Goal: Task Accomplishment & Management: Use online tool/utility

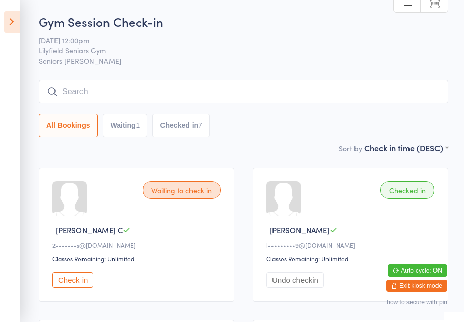
click at [129, 132] on button "Waiting 1" at bounding box center [125, 125] width 45 height 23
select select "0"
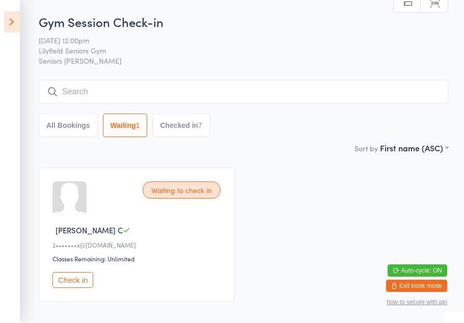
click at [81, 126] on button "All Bookings" at bounding box center [68, 125] width 59 height 23
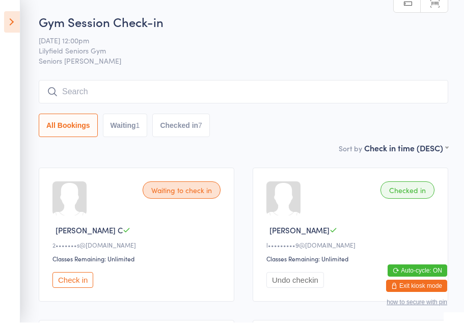
click at [4, 29] on icon at bounding box center [12, 22] width 16 height 21
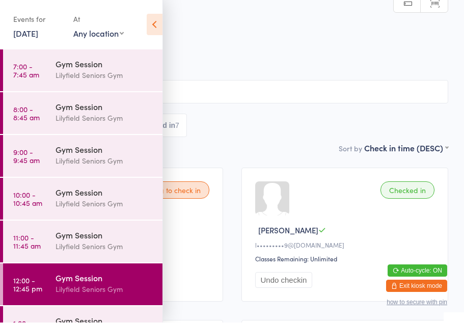
click at [99, 248] on div "Lilyfield Seniors Gym" at bounding box center [104, 247] width 98 height 12
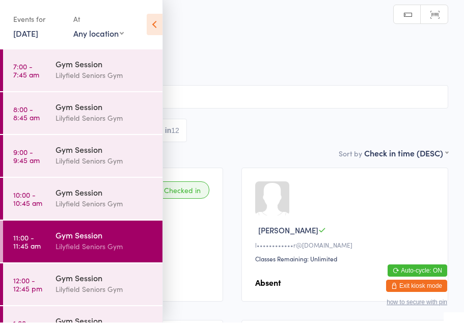
click at [156, 27] on icon at bounding box center [155, 24] width 16 height 21
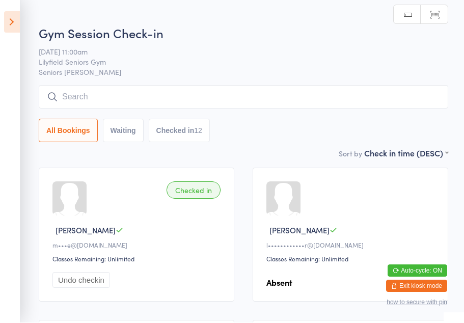
click at [17, 24] on icon at bounding box center [12, 22] width 16 height 21
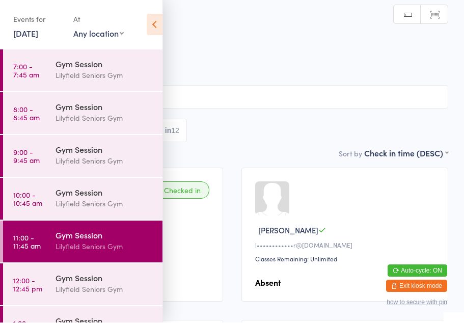
click at [88, 281] on div "Gym Session" at bounding box center [104, 277] width 98 height 11
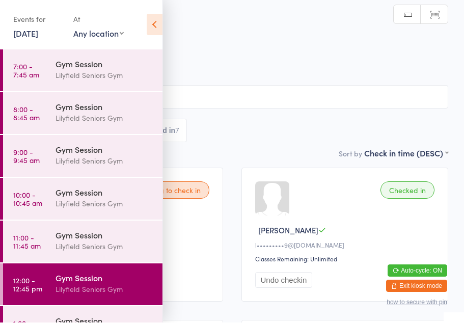
click at [150, 23] on icon at bounding box center [155, 24] width 16 height 21
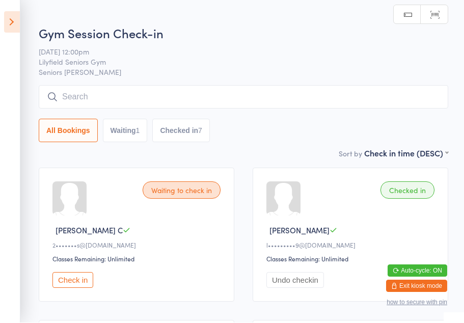
click at [122, 128] on button "Waiting 1" at bounding box center [125, 130] width 45 height 23
select select "0"
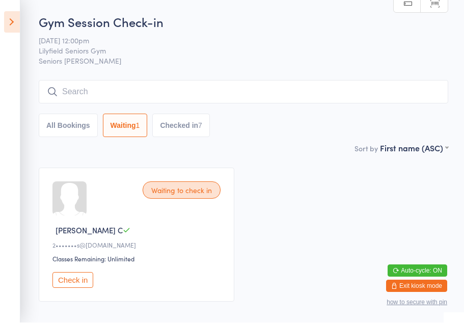
click at [5, 24] on icon at bounding box center [12, 22] width 16 height 21
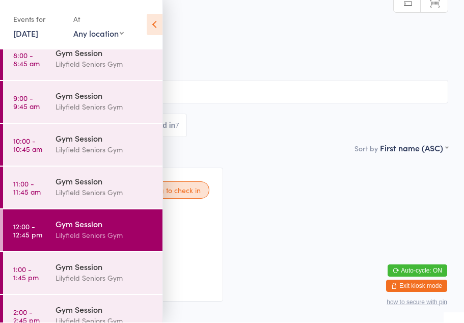
scroll to position [110, 0]
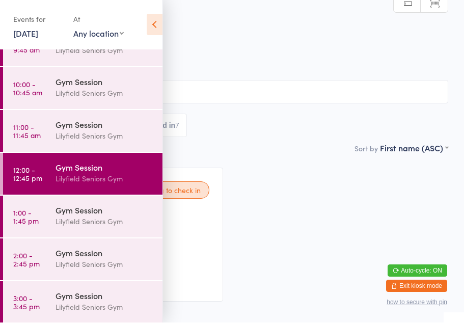
click at [58, 214] on div "Gym Session" at bounding box center [104, 210] width 98 height 11
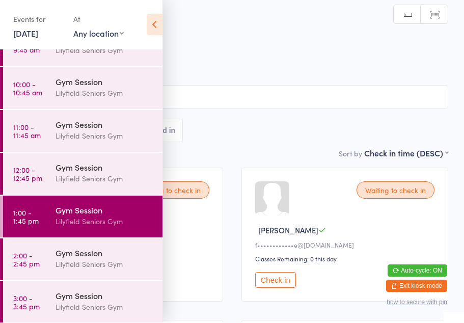
click at [149, 25] on icon at bounding box center [155, 24] width 16 height 21
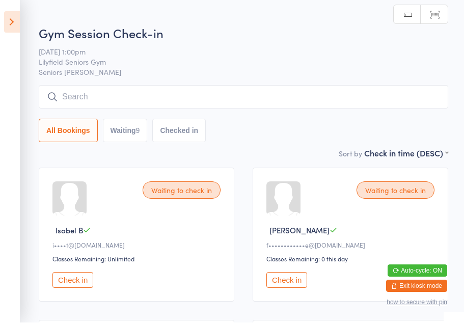
click at [109, 136] on button "Waiting 9" at bounding box center [125, 130] width 45 height 23
select select "0"
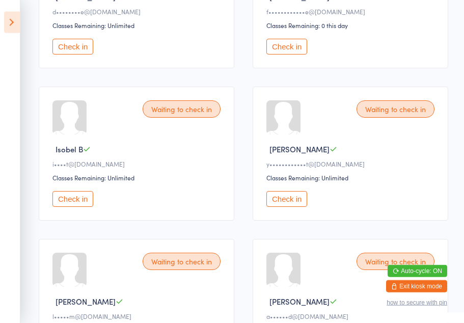
scroll to position [387, 0]
click at [288, 206] on button "Check in" at bounding box center [286, 198] width 41 height 16
click at [420, 277] on button "Auto-cycle: ON" at bounding box center [417, 271] width 60 height 12
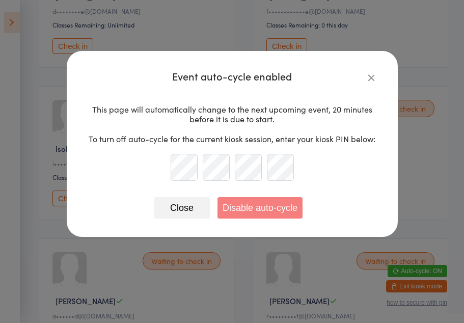
click at [416, 322] on div "Event auto-cycle enabled This page will automatically change to the next upcomi…" at bounding box center [232, 161] width 464 height 323
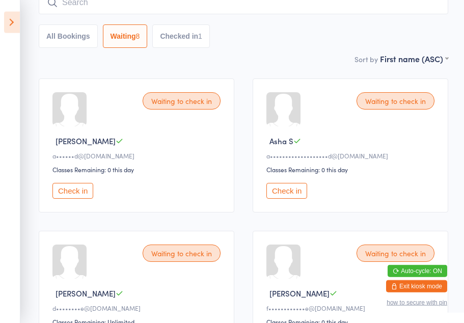
scroll to position [91, 0]
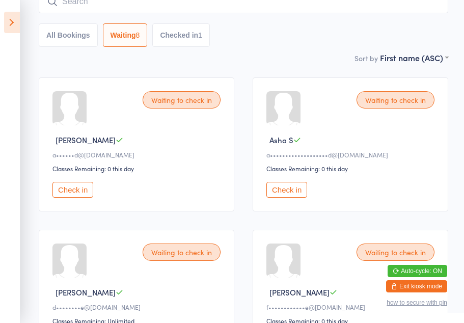
click at [284, 194] on button "Check in" at bounding box center [286, 190] width 41 height 16
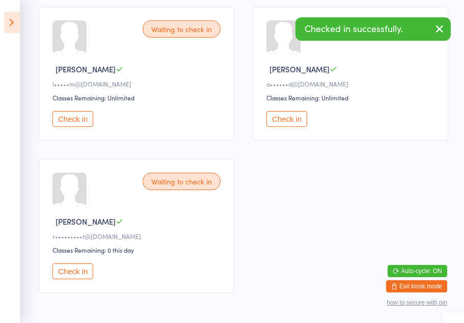
scroll to position [475, 0]
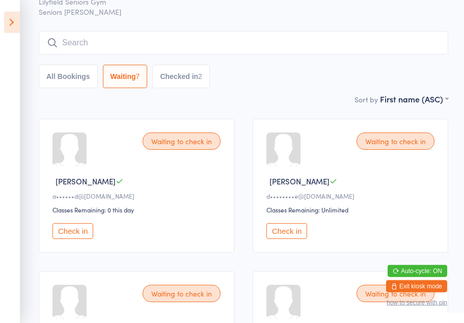
scroll to position [0, 0]
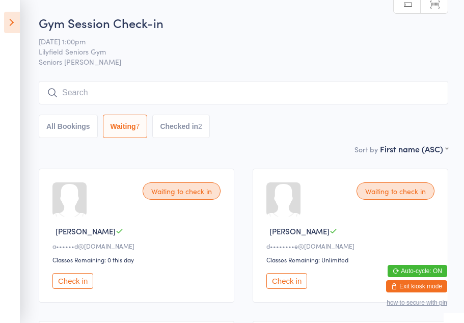
click at [189, 138] on button "Checked in 2" at bounding box center [181, 126] width 58 height 23
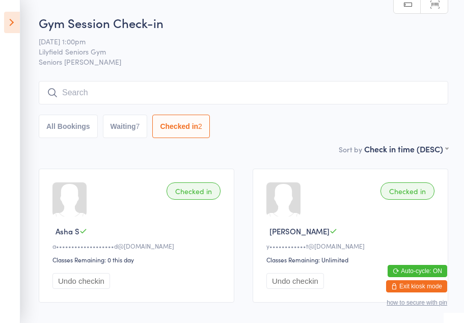
click at [131, 126] on button "Waiting 7" at bounding box center [125, 126] width 45 height 23
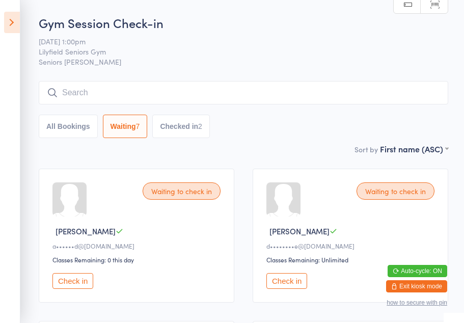
click at [10, 29] on icon at bounding box center [12, 22] width 16 height 21
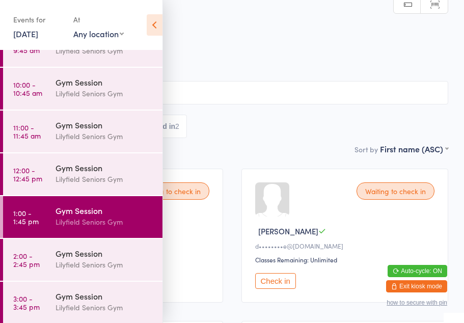
click at [75, 180] on div "Lilyfield Seniors Gym" at bounding box center [104, 179] width 98 height 12
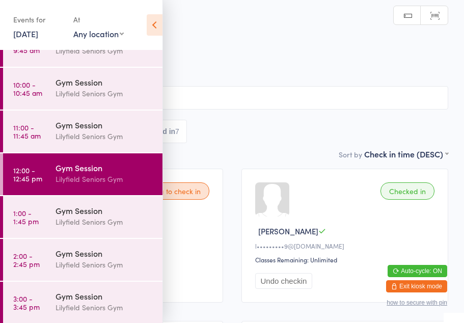
click at [156, 32] on icon at bounding box center [155, 24] width 16 height 21
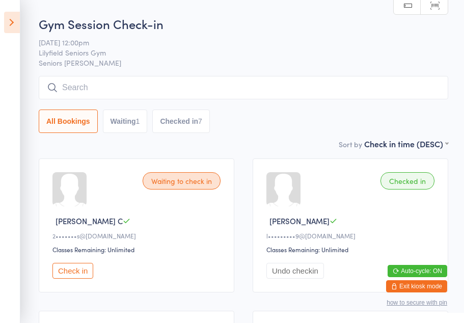
scroll to position [14, 0]
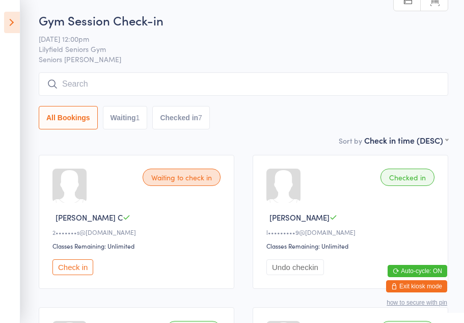
click at [67, 273] on button "Check in" at bounding box center [72, 267] width 41 height 16
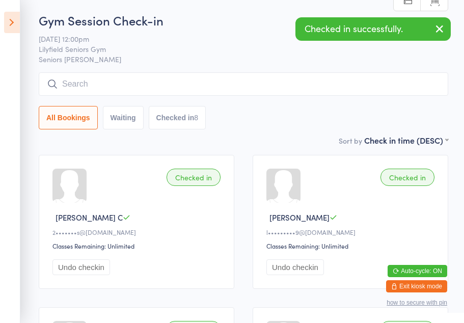
click at [8, 13] on icon at bounding box center [12, 22] width 16 height 21
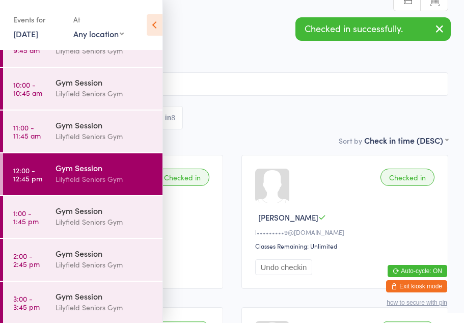
scroll to position [102, 0]
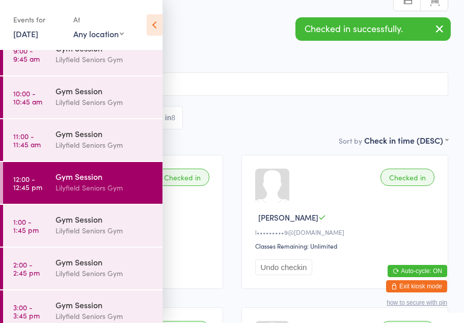
click at [64, 154] on div "Gym Session [PERSON_NAME] Seniors Gym" at bounding box center [108, 139] width 107 height 40
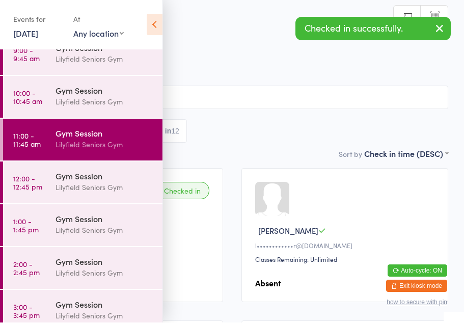
click at [151, 14] on icon at bounding box center [155, 24] width 16 height 21
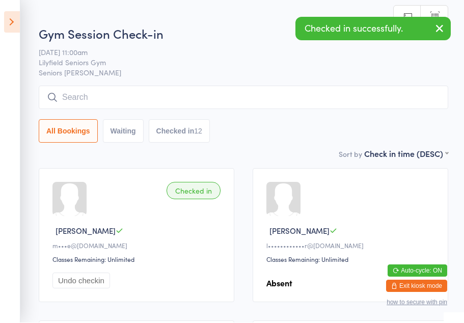
click at [19, 17] on icon at bounding box center [12, 22] width 16 height 21
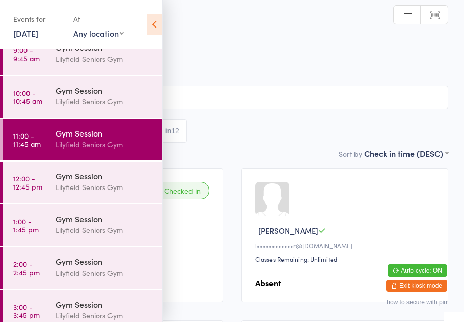
click at [71, 98] on div "Lilyfield Seniors Gym" at bounding box center [104, 102] width 98 height 12
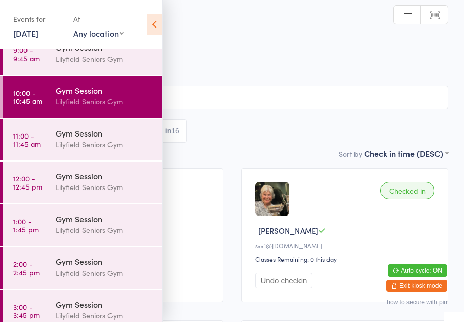
click at [149, 34] on icon at bounding box center [155, 24] width 16 height 21
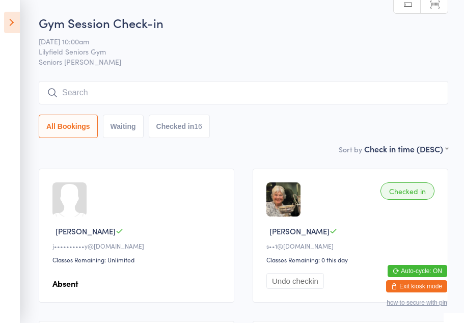
click at [9, 20] on icon at bounding box center [12, 22] width 16 height 21
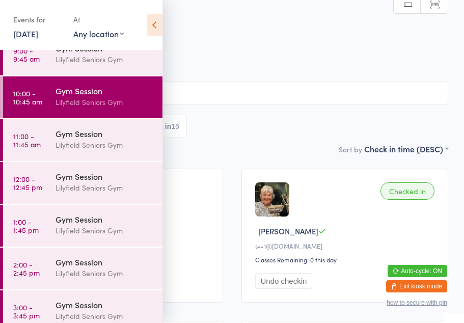
click at [120, 53] on div "Gym Session" at bounding box center [104, 47] width 98 height 11
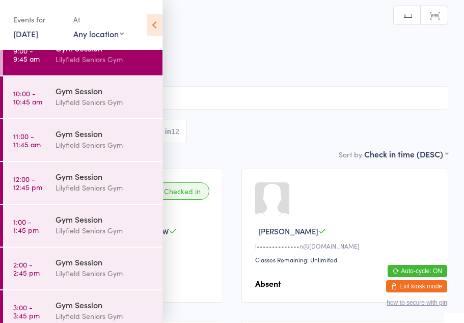
click at [150, 30] on icon at bounding box center [155, 24] width 16 height 21
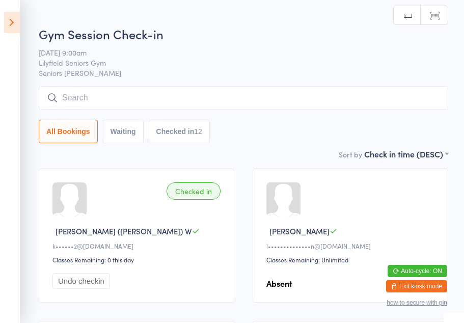
click at [14, 21] on icon at bounding box center [12, 22] width 16 height 21
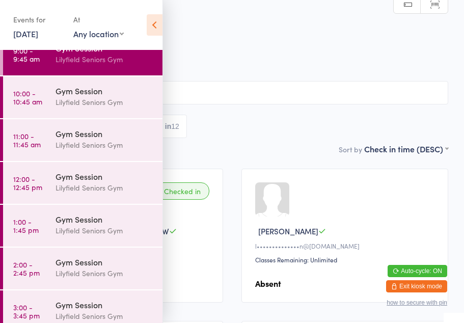
click at [96, 226] on div "Lilyfield Seniors Gym" at bounding box center [104, 231] width 98 height 12
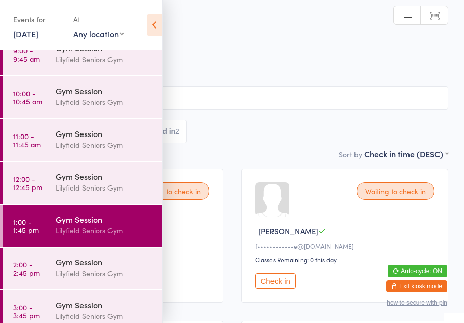
click at [151, 26] on icon at bounding box center [155, 24] width 16 height 21
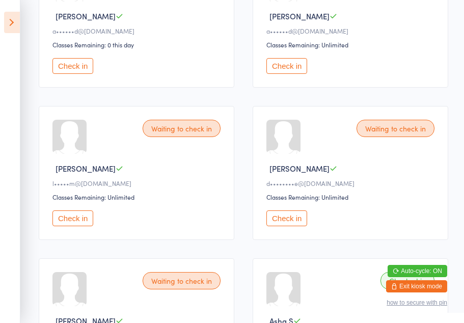
scroll to position [374, 0]
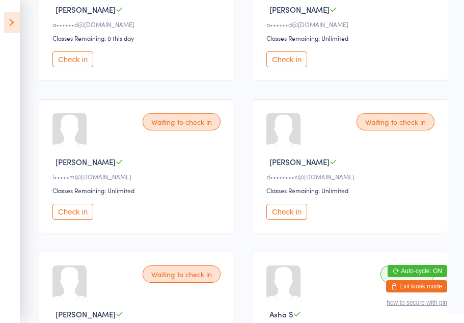
click at [283, 219] on button "Check in" at bounding box center [286, 212] width 41 height 16
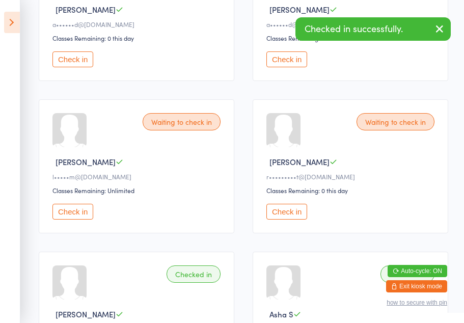
click at [292, 219] on button "Check in" at bounding box center [286, 212] width 41 height 16
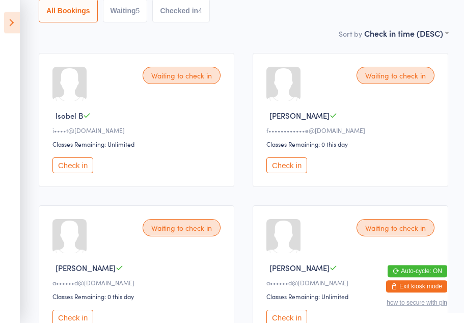
scroll to position [115, 0]
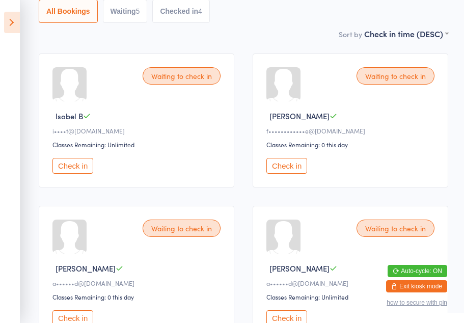
click at [286, 174] on button "Check in" at bounding box center [286, 166] width 41 height 16
